Goal: Register for event/course

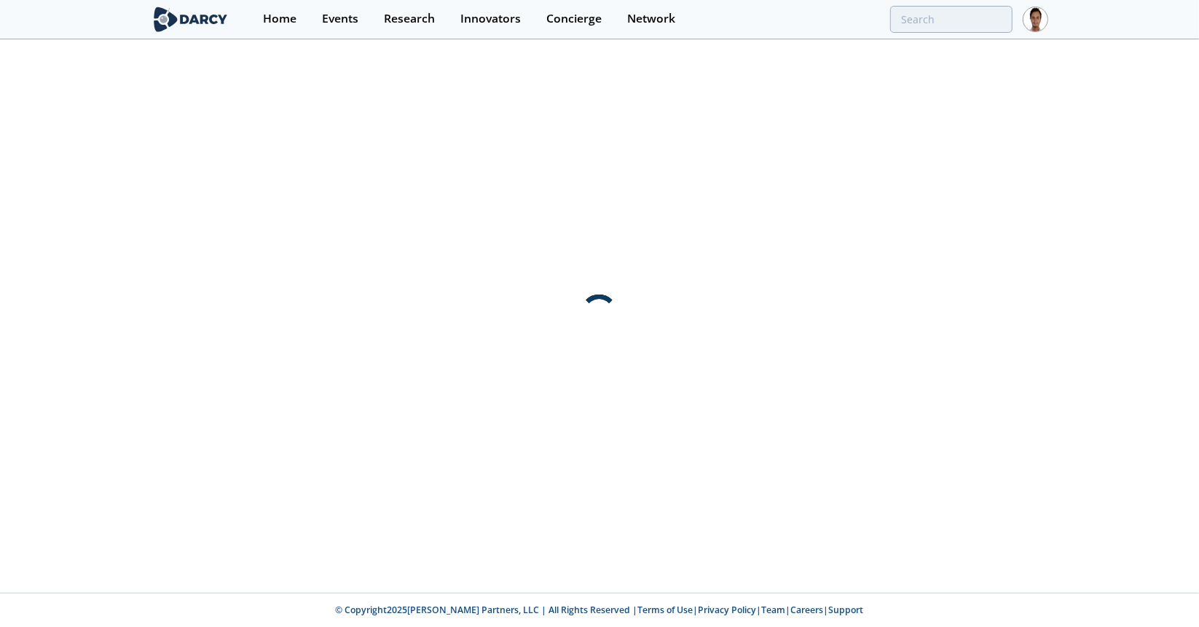
click at [326, 20] on div "Events" at bounding box center [340, 19] width 36 height 12
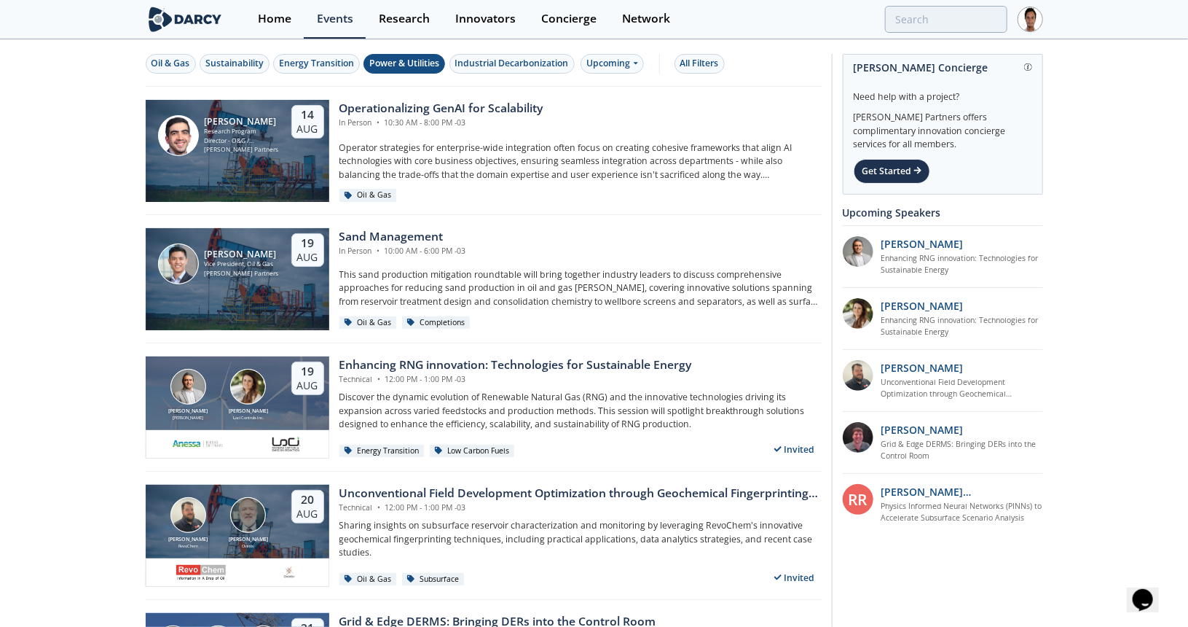
click at [401, 59] on div "Power & Utilities" at bounding box center [404, 63] width 70 height 13
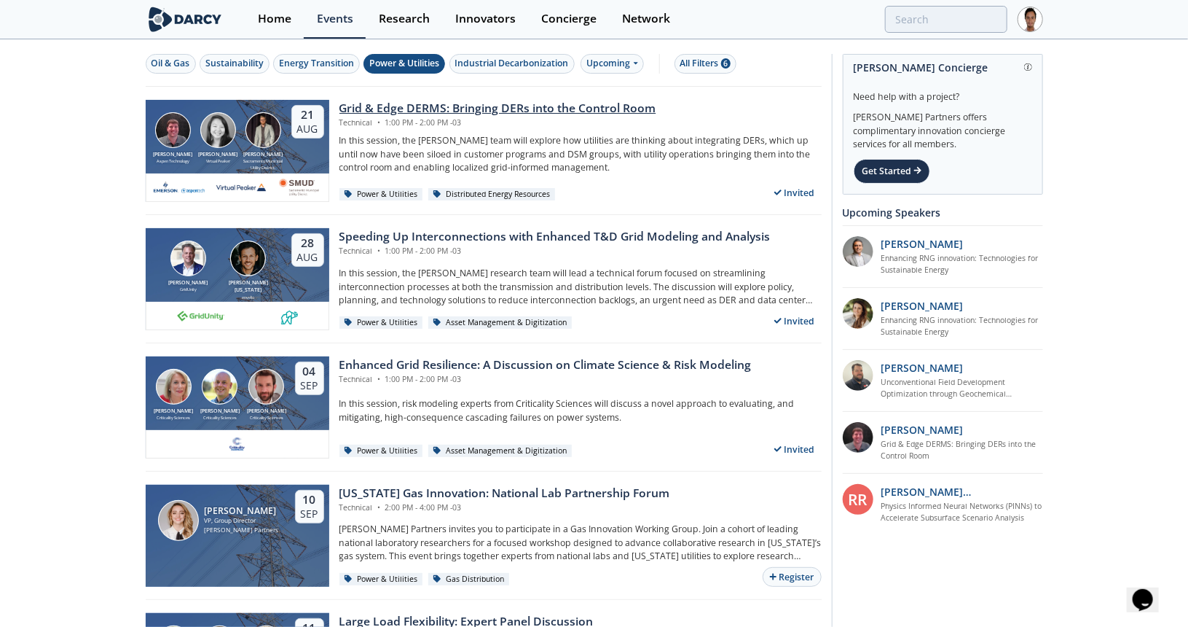
click at [388, 113] on div "Grid & Edge DERMS: Bringing DERs into the Control Room" at bounding box center [497, 108] width 317 height 17
